Goal: Find specific page/section: Find specific page/section

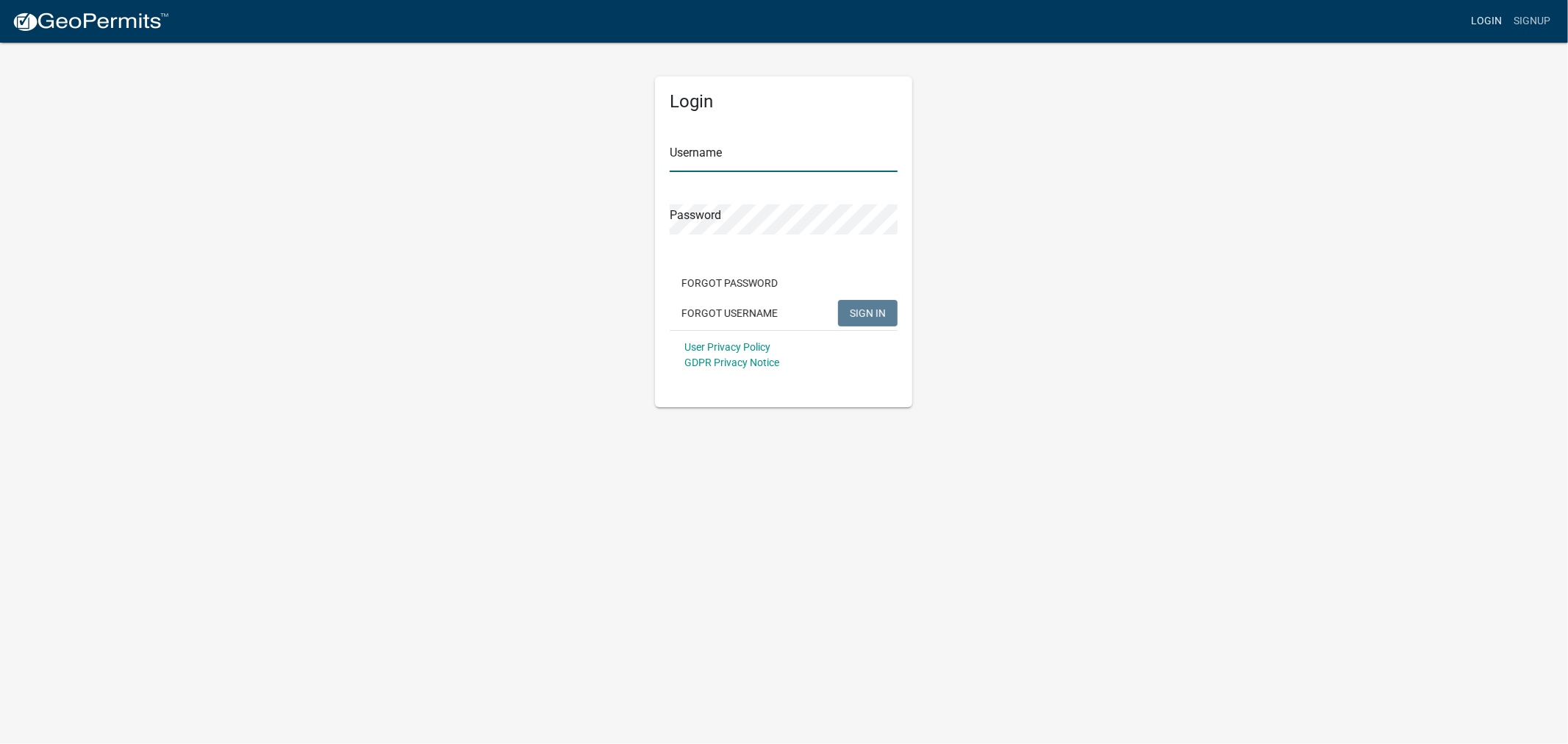
type input "shelleyh"
click at [1486, 19] on link "Login" at bounding box center [1486, 22] width 43 height 28
click at [1487, 15] on link "Login" at bounding box center [1486, 22] width 43 height 28
click at [861, 309] on span "SIGN IN" at bounding box center [868, 312] width 36 height 11
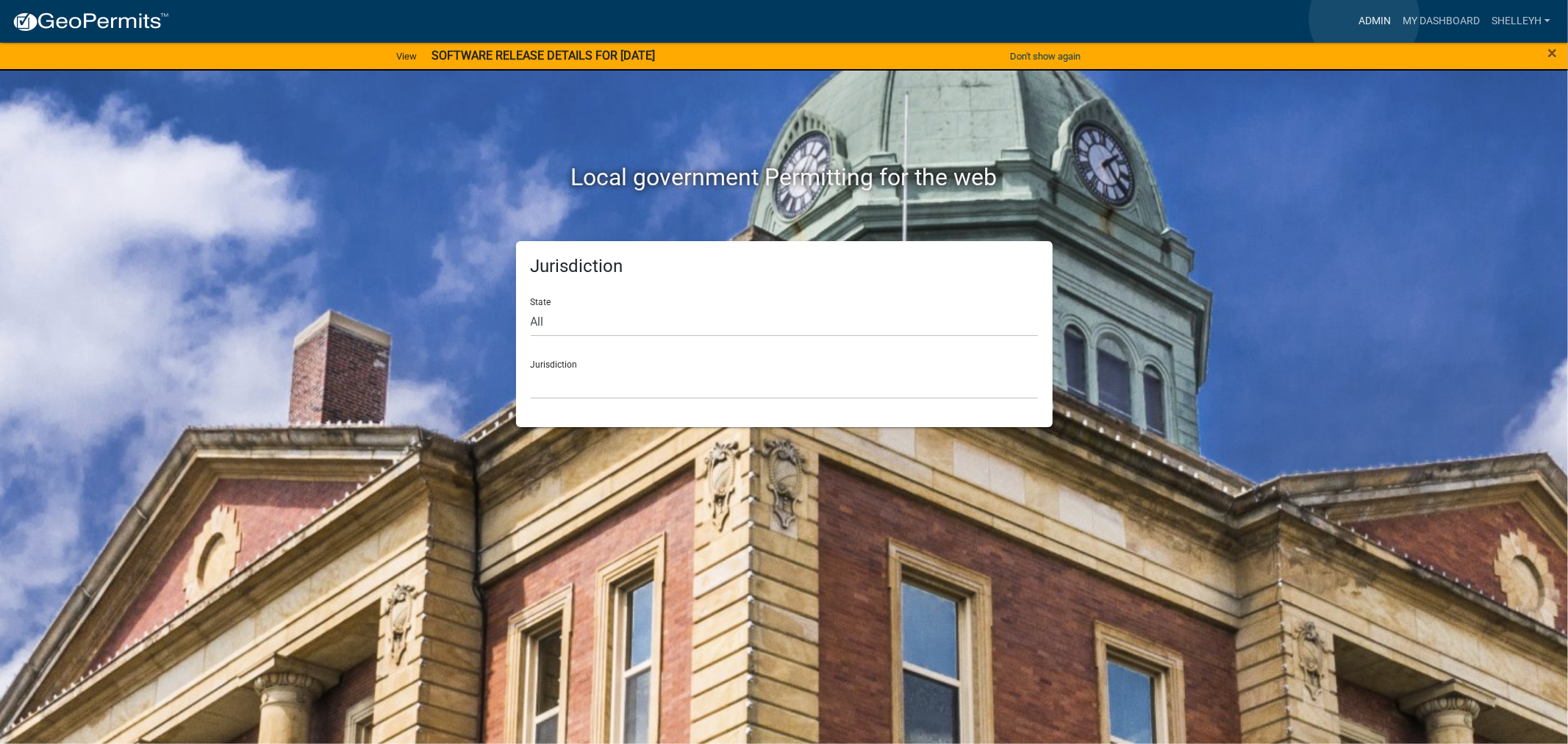
click at [1365, 18] on link "Admin" at bounding box center [1374, 22] width 44 height 28
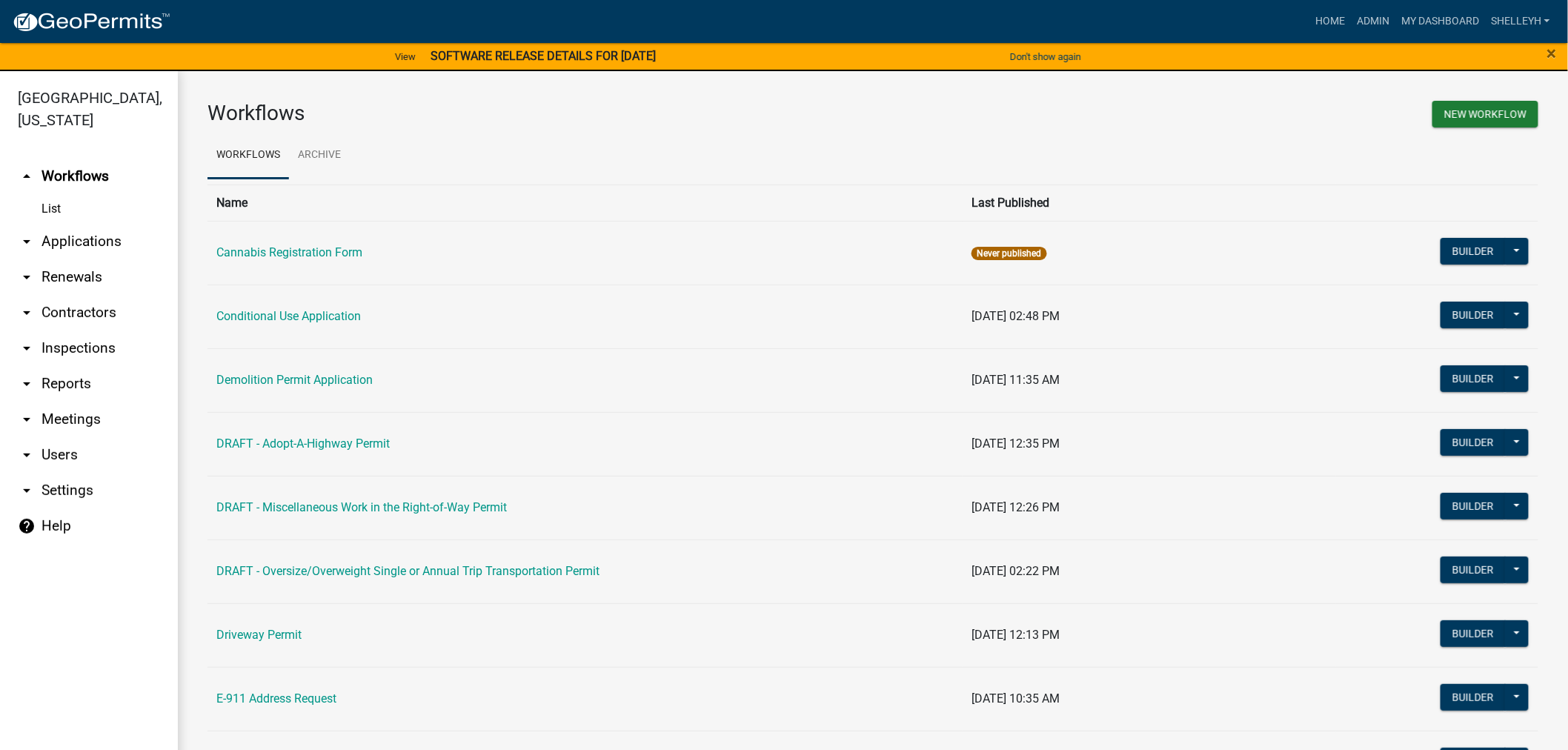
click at [81, 247] on link "arrow_drop_down Applications" at bounding box center [89, 241] width 178 height 35
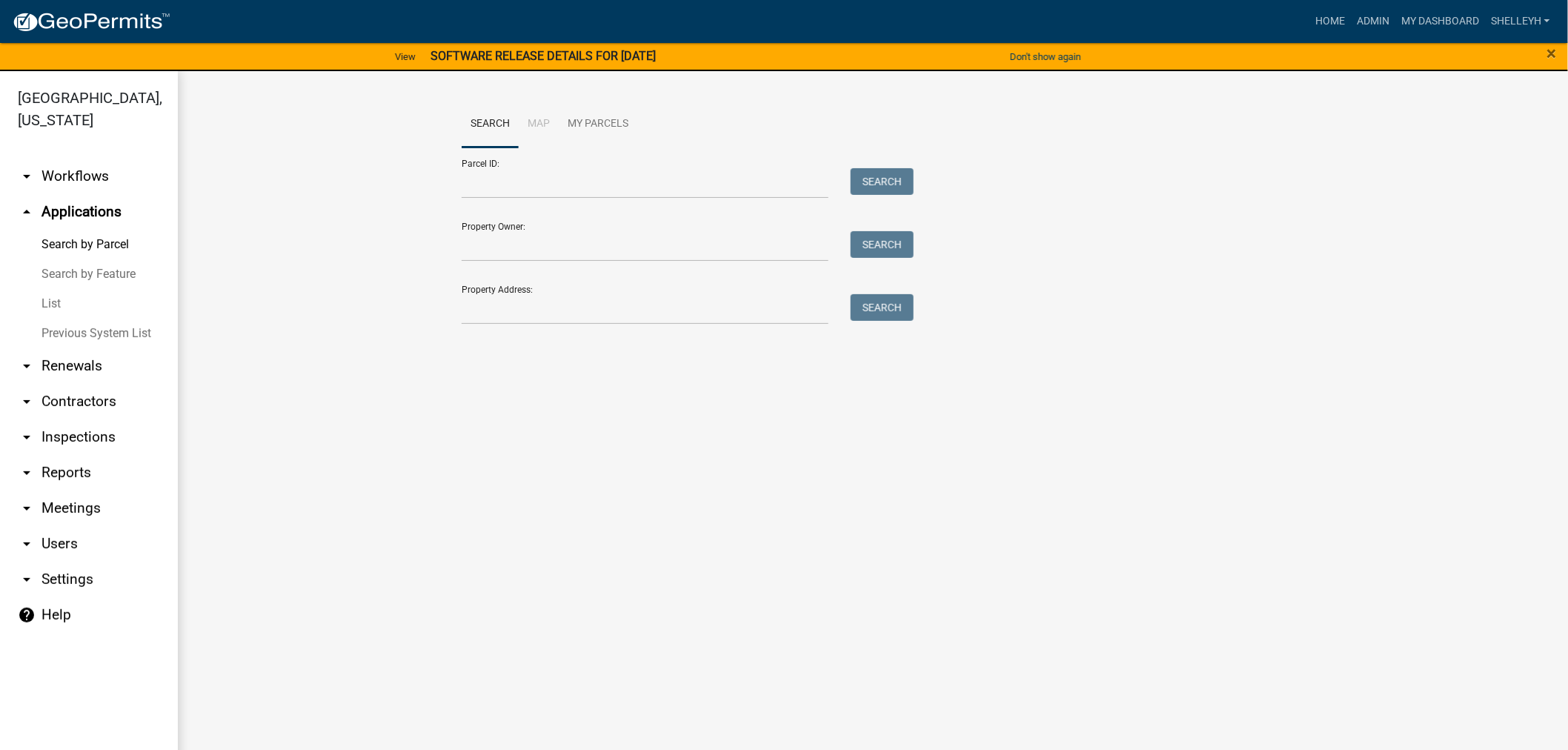
click at [48, 303] on link "List" at bounding box center [89, 303] width 178 height 30
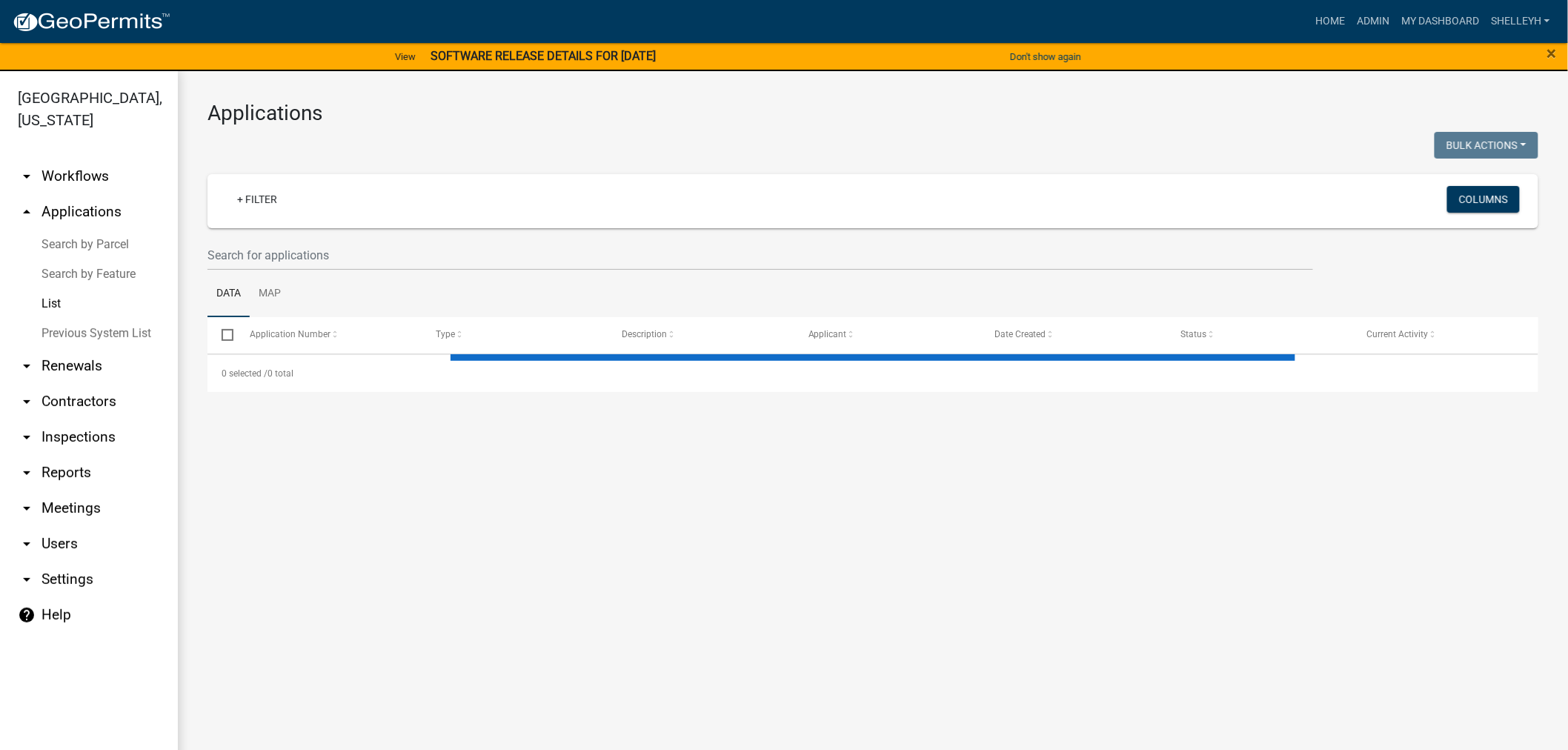
select select "1: 25"
